Goal: Information Seeking & Learning: Learn about a topic

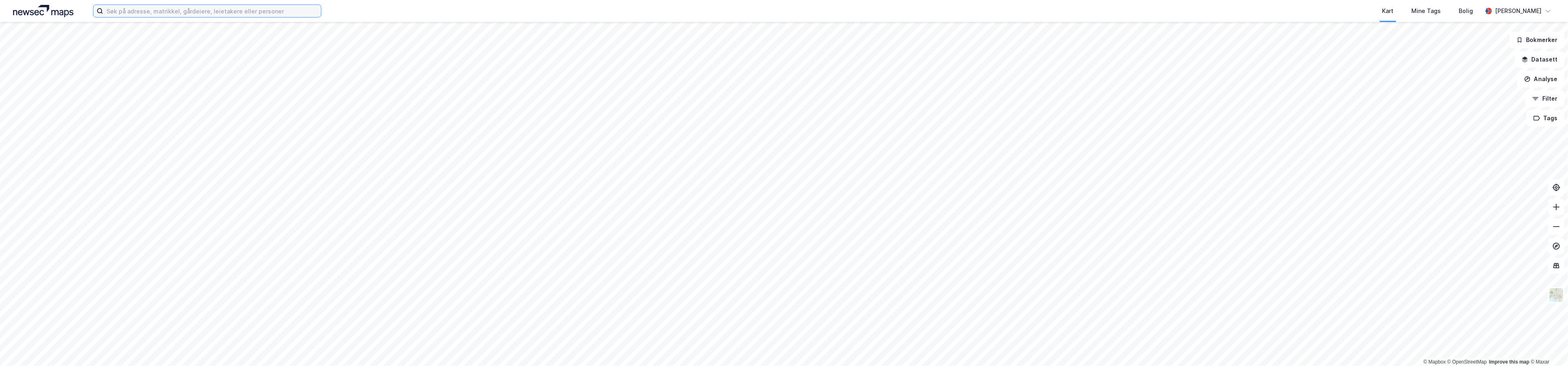
click at [163, 13] on input at bounding box center [212, 11] width 218 height 12
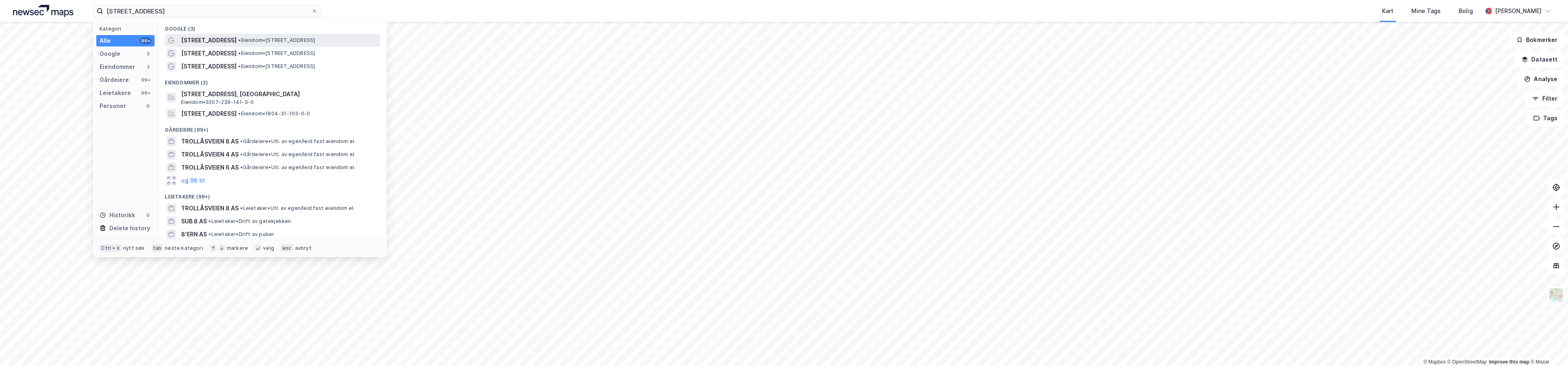
click at [249, 38] on span "• Eiendom • [STREET_ADDRESS]" at bounding box center [276, 40] width 77 height 7
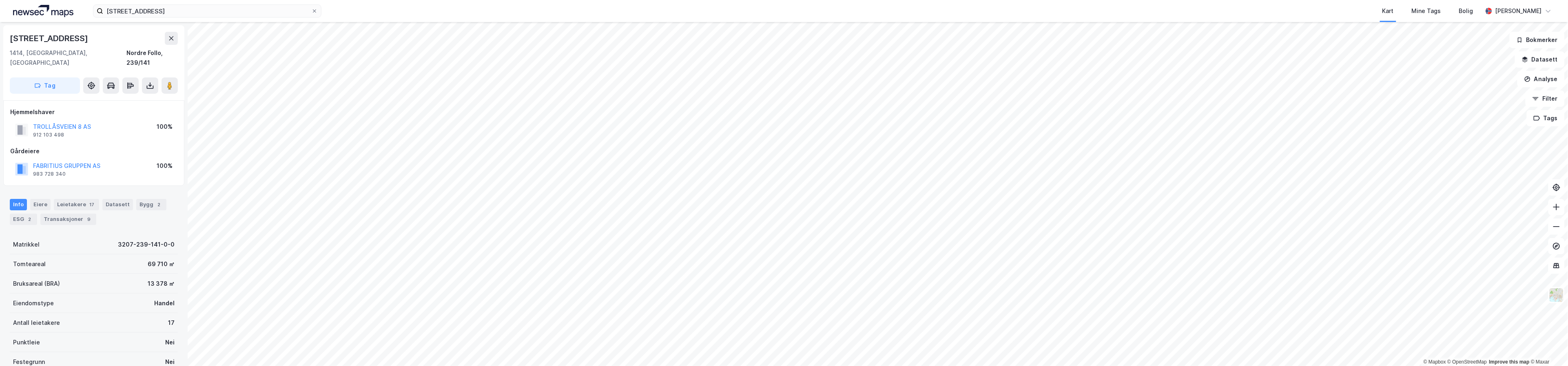
click at [1137, 365] on html "trollåsveien 8 Kart Mine Tags [PERSON_NAME] Folge © Mapbox © OpenStreetMap Impr…" at bounding box center [784, 183] width 1568 height 366
click at [1232, 365] on html "trollåsveien 8 Kart Mine Tags [PERSON_NAME] Folge © Mapbox © OpenStreetMap Impr…" at bounding box center [784, 183] width 1568 height 366
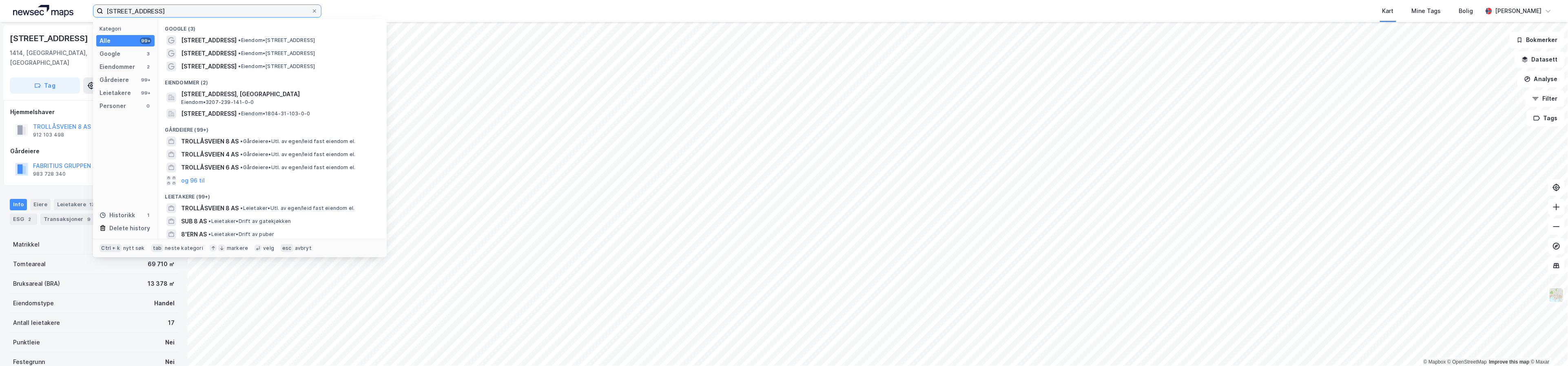
drag, startPoint x: 154, startPoint y: 10, endPoint x: 89, endPoint y: 2, distance: 65.5
click at [89, 2] on div "trollåsveien 8 Kategori Alle 99+ Google 3 Eiendommer 2 Gårdeiere 99+ Leietakere…" at bounding box center [784, 11] width 1568 height 22
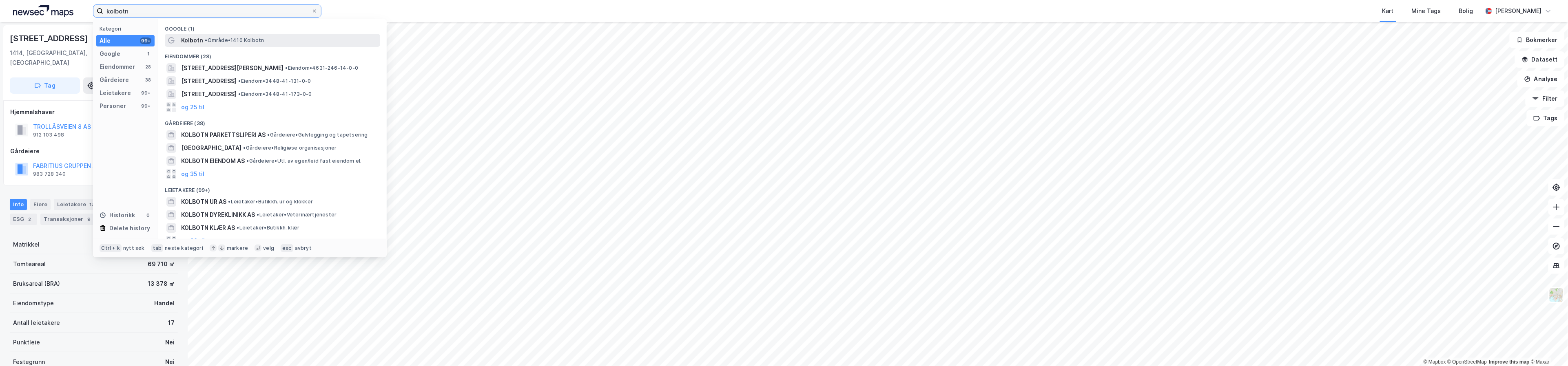
type input "kolbotn"
click at [221, 41] on span "• Område • 1410 Kolbotn" at bounding box center [234, 40] width 59 height 7
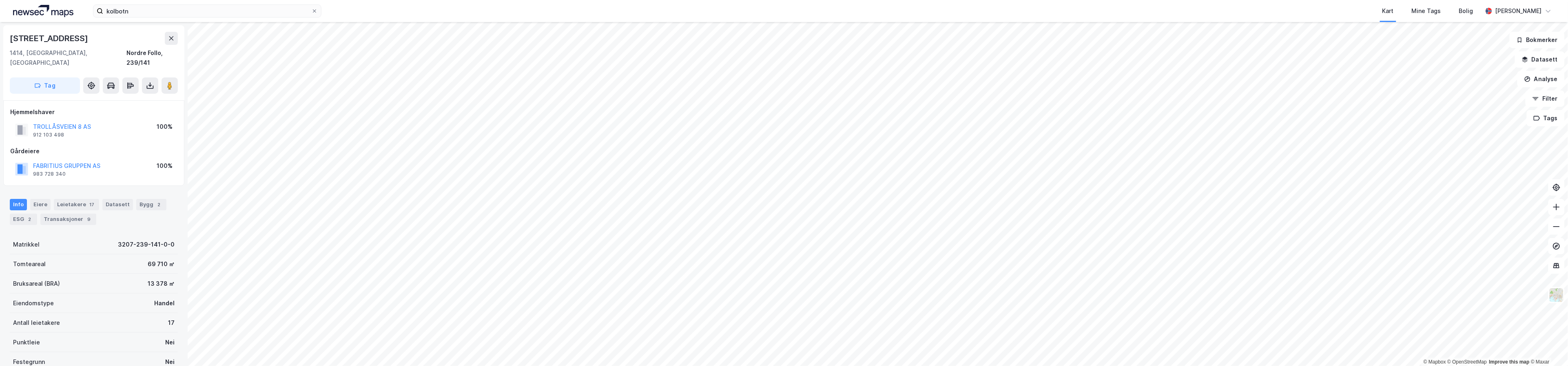
click at [1164, 16] on div "kolbotn Kart Mine Tags [PERSON_NAME] Folge © Mapbox © OpenStreetMap Improve thi…" at bounding box center [784, 183] width 1568 height 366
